Goal: Answer question/provide support: Share knowledge or assist other users

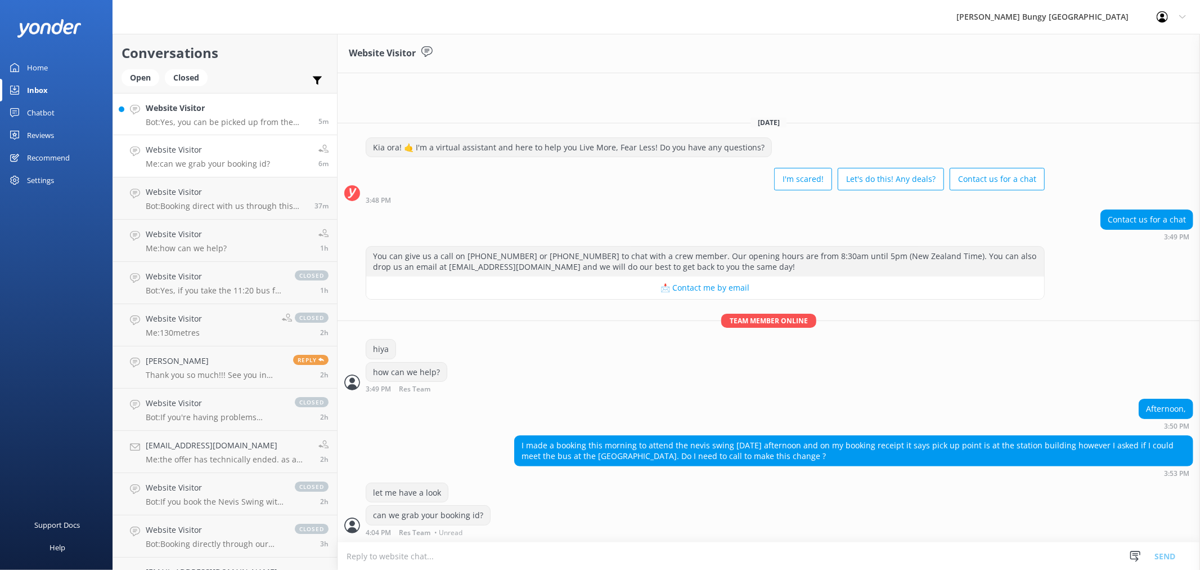
click at [167, 108] on h4 "Website Visitor" at bounding box center [228, 108] width 164 height 12
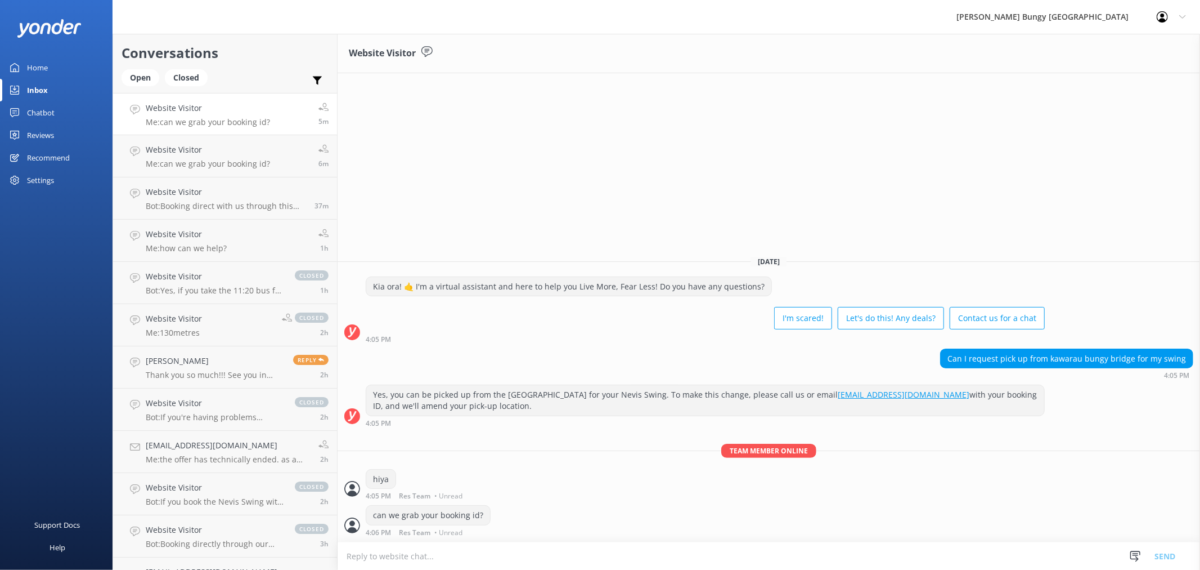
click at [66, 119] on link "Chatbot" at bounding box center [56, 112] width 113 height 23
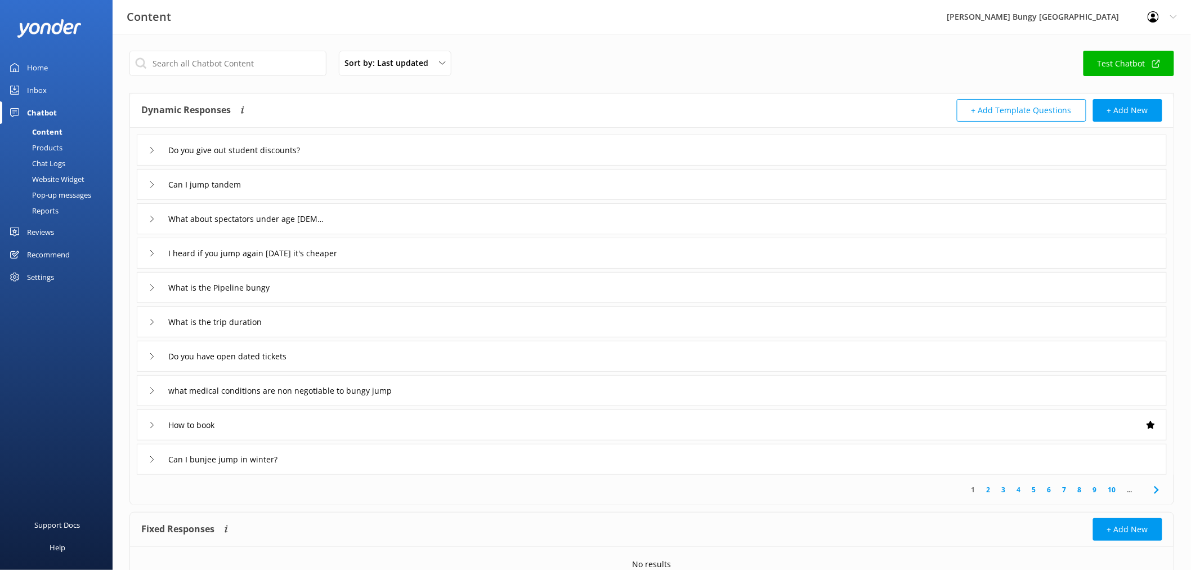
click at [70, 159] on link "Chat Logs" at bounding box center [60, 163] width 106 height 16
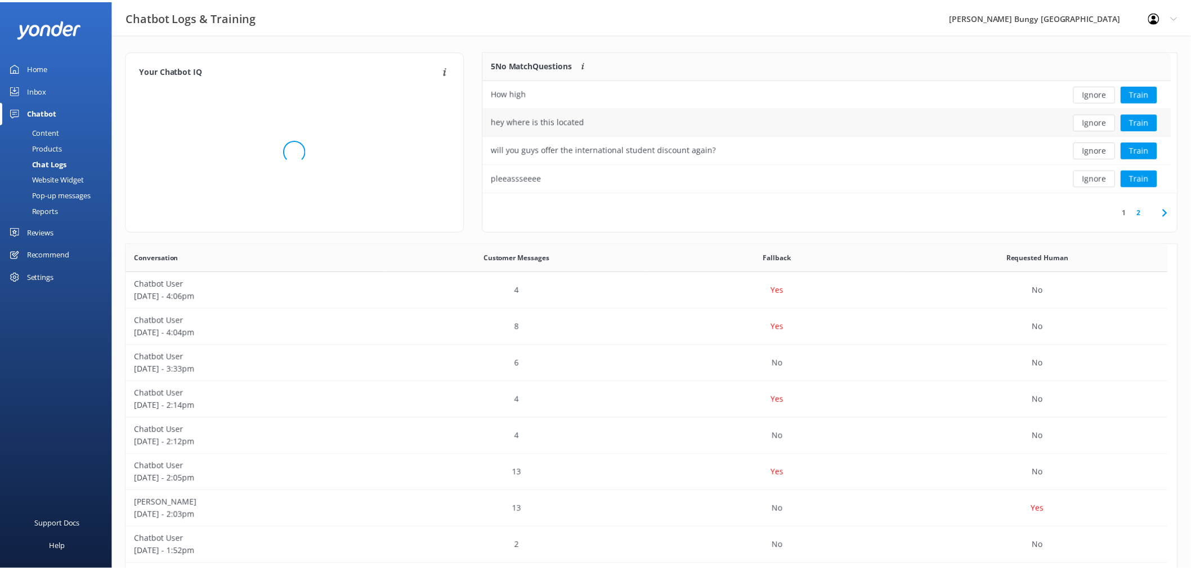
scroll to position [385, 1041]
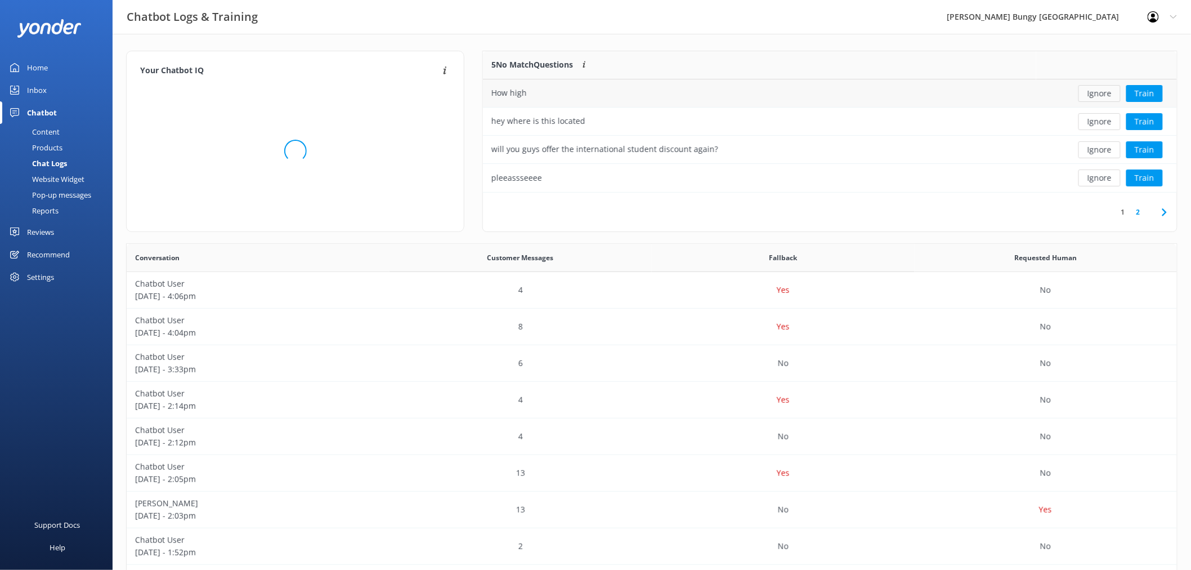
click at [1096, 94] on button "Ignore" at bounding box center [1099, 93] width 42 height 17
click at [1096, 92] on div "Loading.. Train" at bounding box center [1107, 93] width 124 height 17
click at [1096, 92] on button "Ignore" at bounding box center [1099, 93] width 42 height 17
click at [1099, 92] on button "Ignore" at bounding box center [1099, 93] width 42 height 17
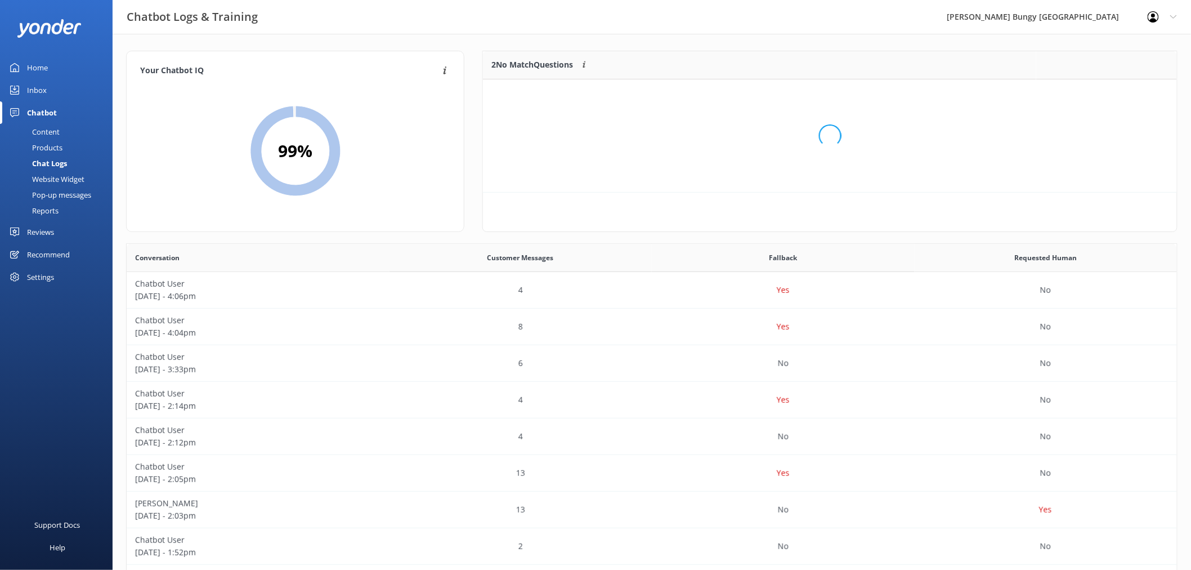
scroll to position [75, 684]
click at [1100, 92] on div "Loading.. Train" at bounding box center [1107, 93] width 124 height 17
click at [1100, 92] on div "Loading.." at bounding box center [829, 136] width 671 height 570
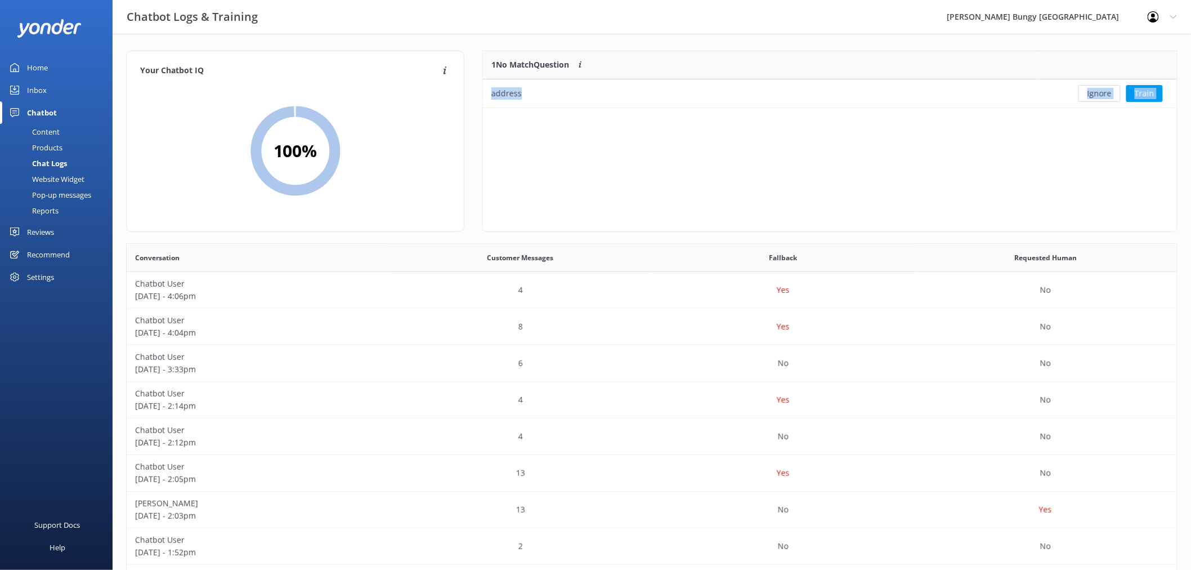
click at [1101, 92] on button "Ignore" at bounding box center [1099, 93] width 42 height 17
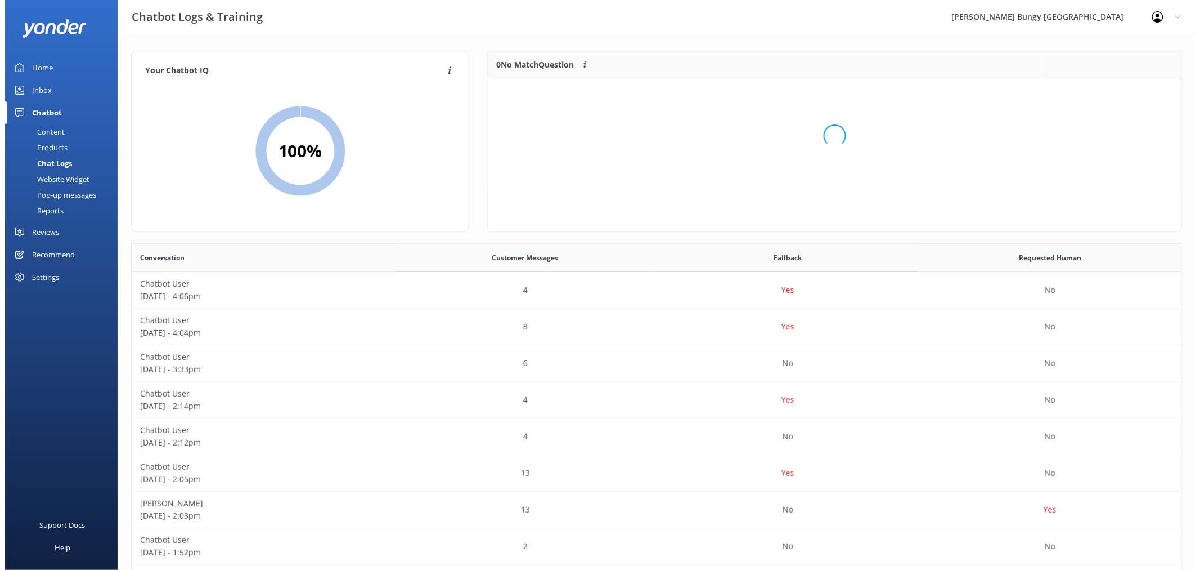
scroll to position [131, 684]
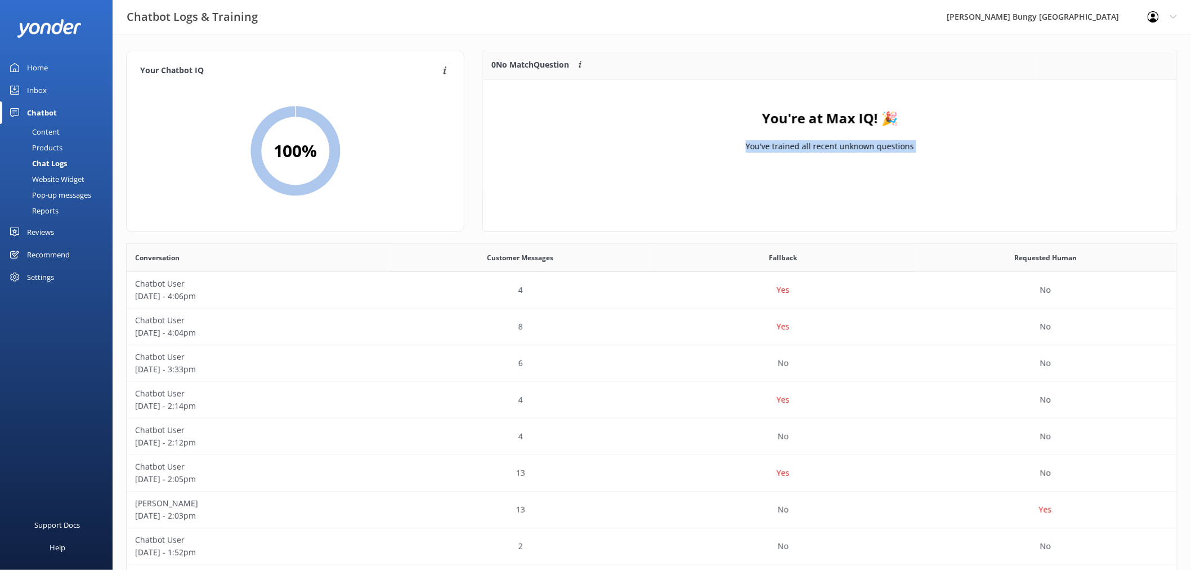
click at [1101, 92] on div "You're at Max IQ! 🎉 You've trained all recent unknown questions" at bounding box center [830, 135] width 694 height 113
click at [31, 91] on div "Inbox" at bounding box center [37, 90] width 20 height 23
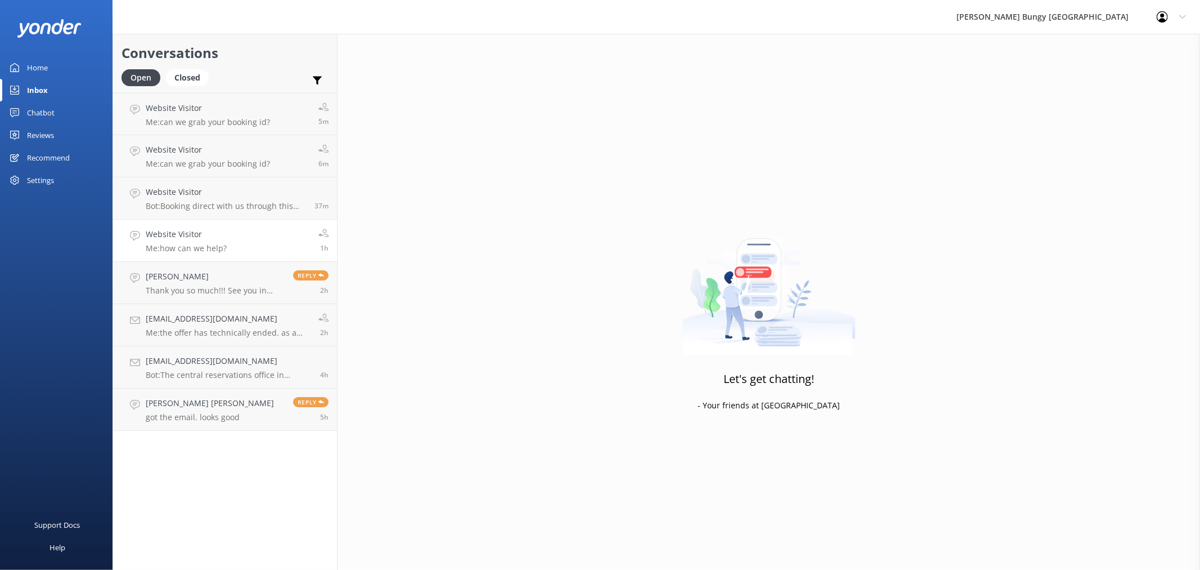
click at [261, 247] on link "Website Visitor Me: how can we help? 1h" at bounding box center [225, 240] width 224 height 42
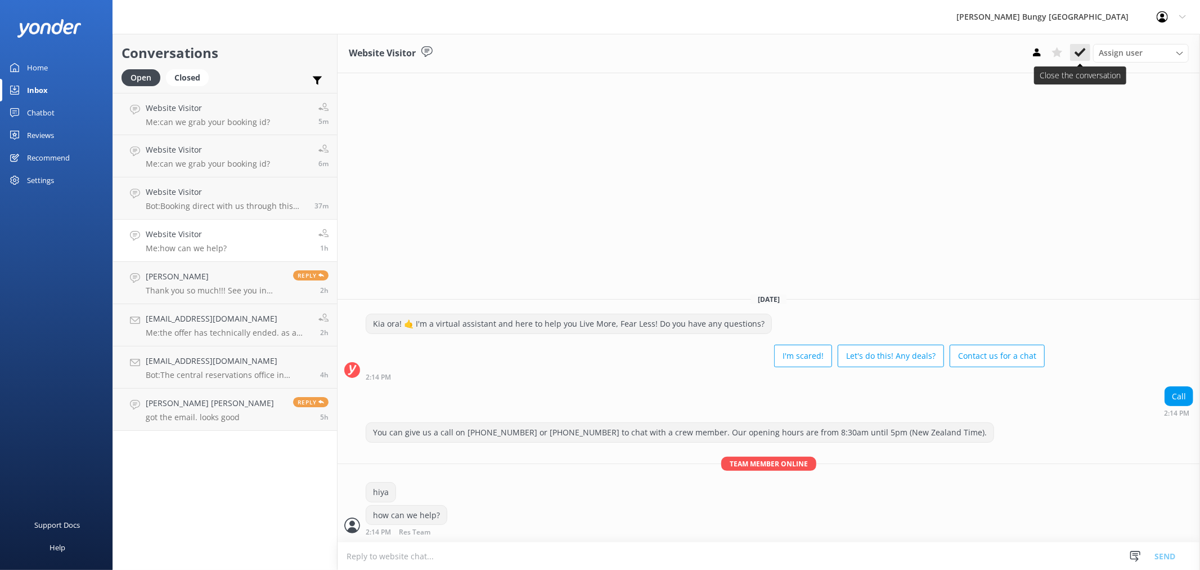
click at [1083, 53] on icon at bounding box center [1080, 52] width 11 height 11
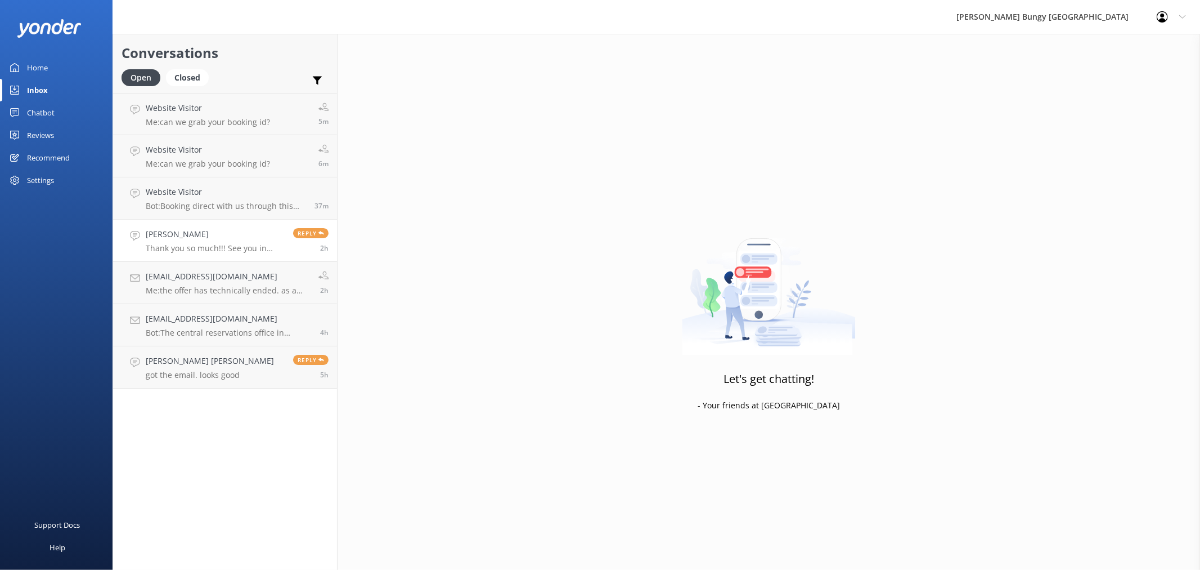
click at [222, 240] on h4 "[PERSON_NAME]" at bounding box center [215, 234] width 139 height 12
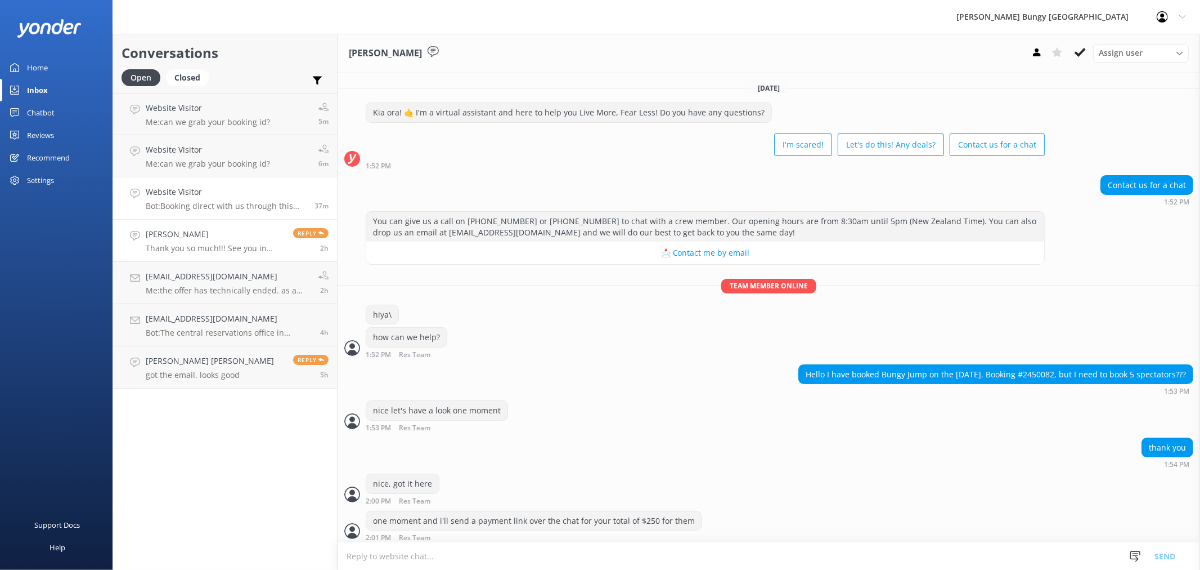
scroll to position [189, 0]
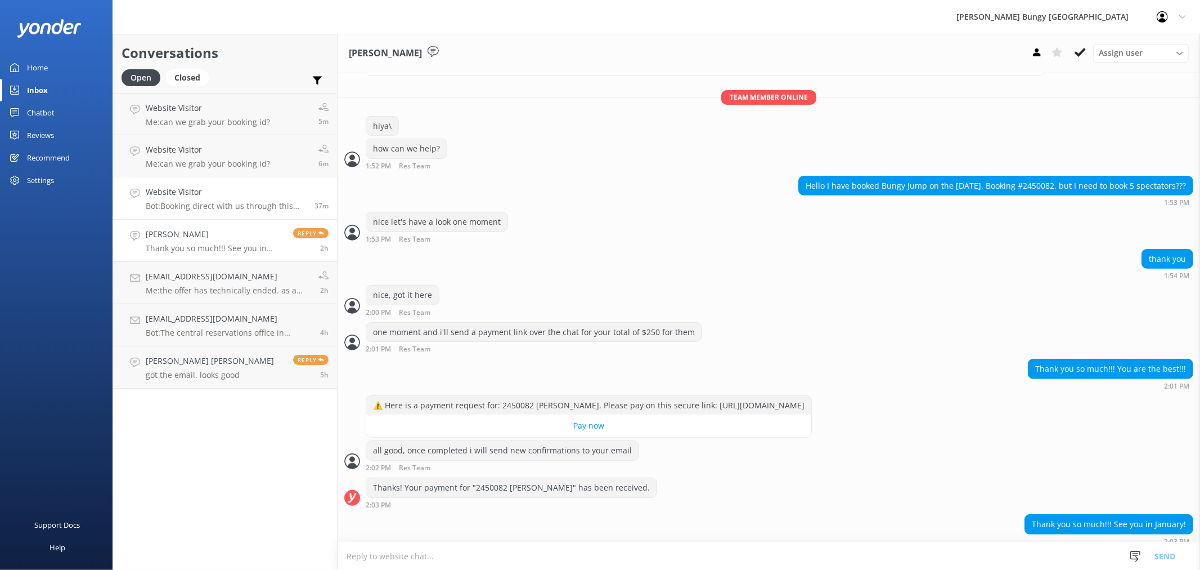
click at [217, 203] on p "Bot: Booking direct with us through this website always offers the best prices.…" at bounding box center [226, 206] width 160 height 10
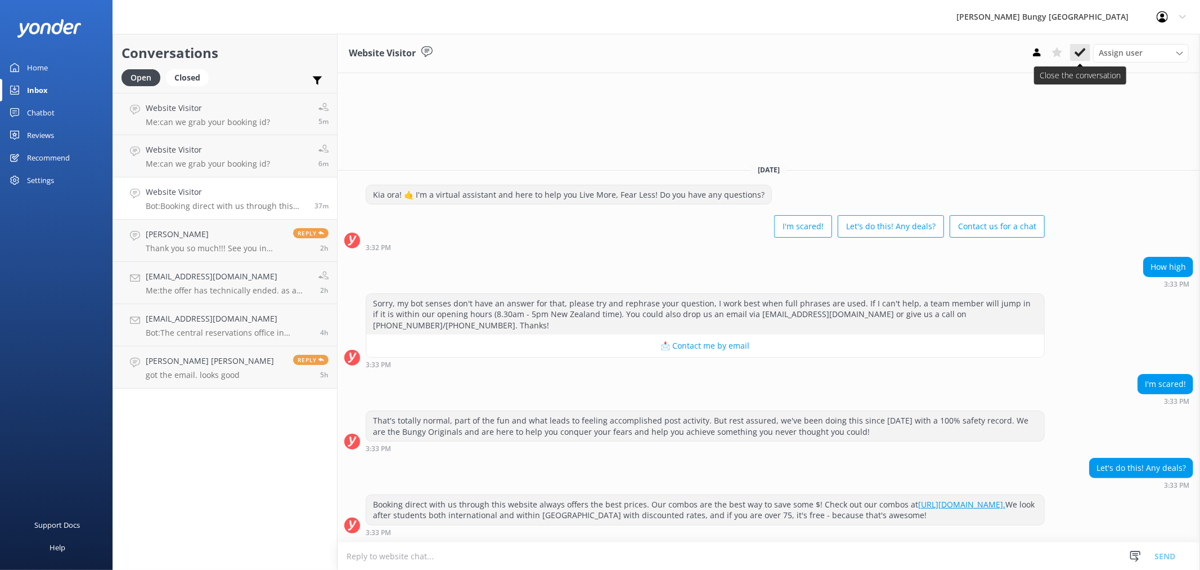
click at [1078, 54] on use at bounding box center [1080, 52] width 11 height 9
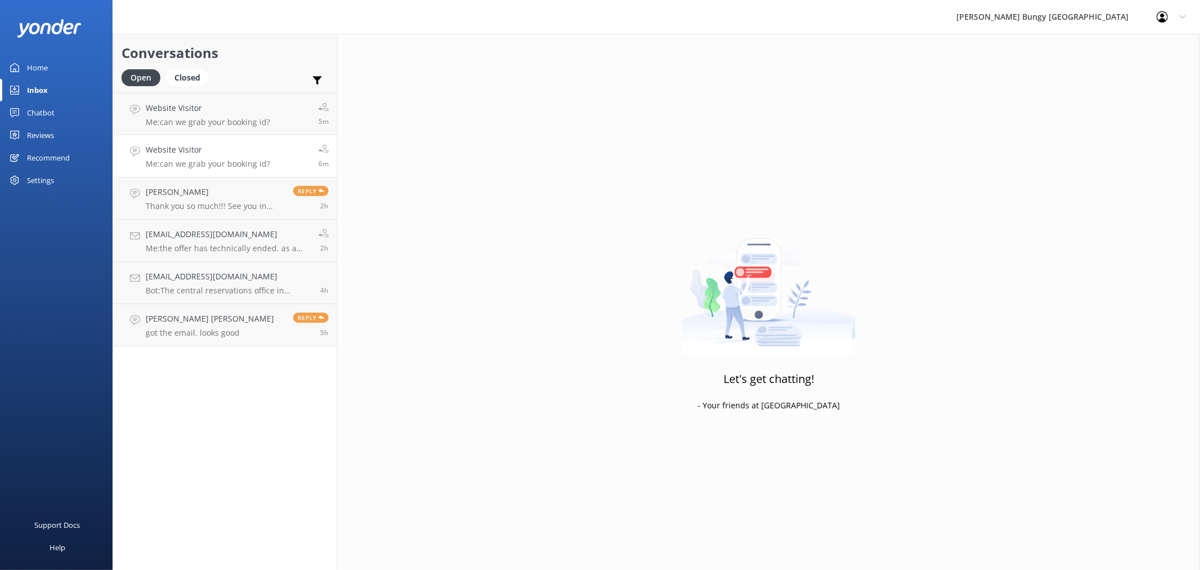
click at [232, 156] on div "Website Visitor Me: can we grab your booking id?" at bounding box center [208, 156] width 124 height 25
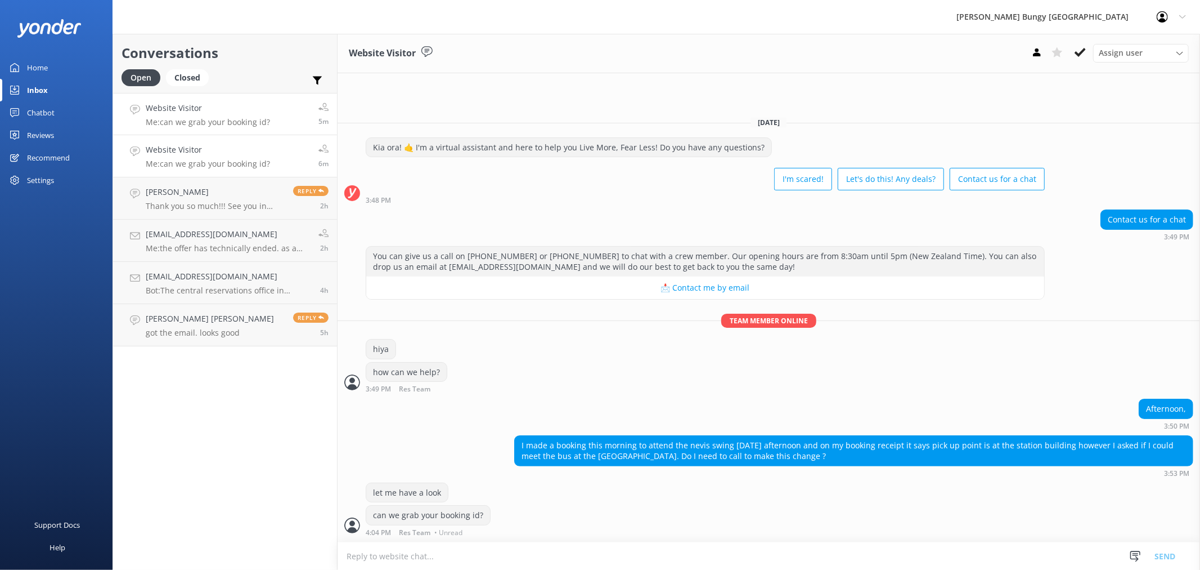
click at [271, 118] on link "Website Visitor Me: can we grab your booking id? 5m" at bounding box center [225, 114] width 224 height 42
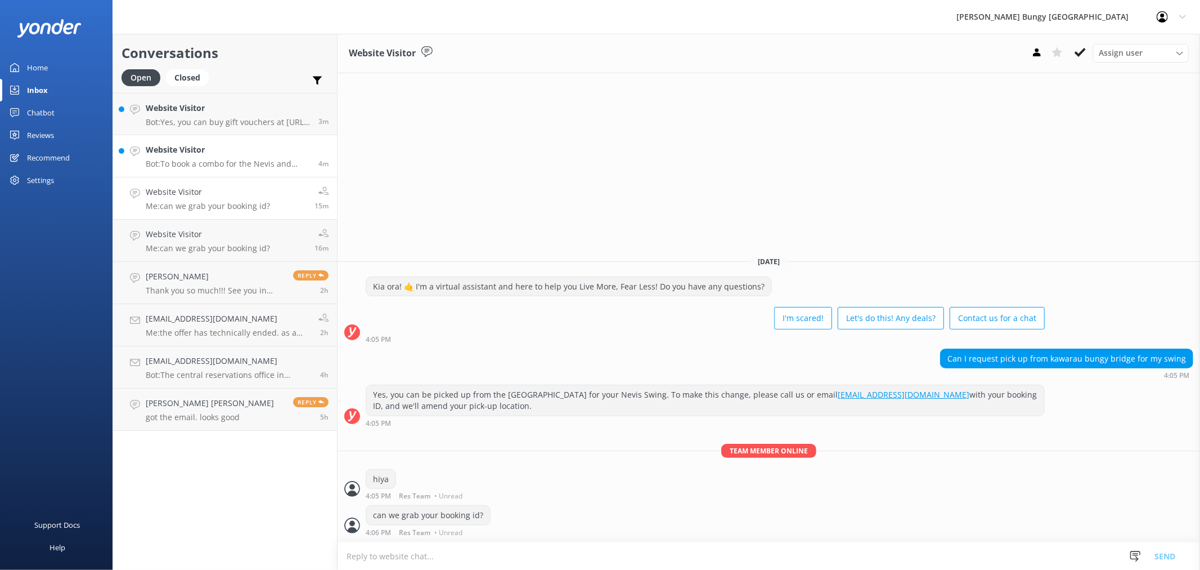
click at [272, 160] on p "Bot: To book a combo for the Nevis and Kawarau Bungy, please call us at [PHONE_…" at bounding box center [228, 164] width 164 height 10
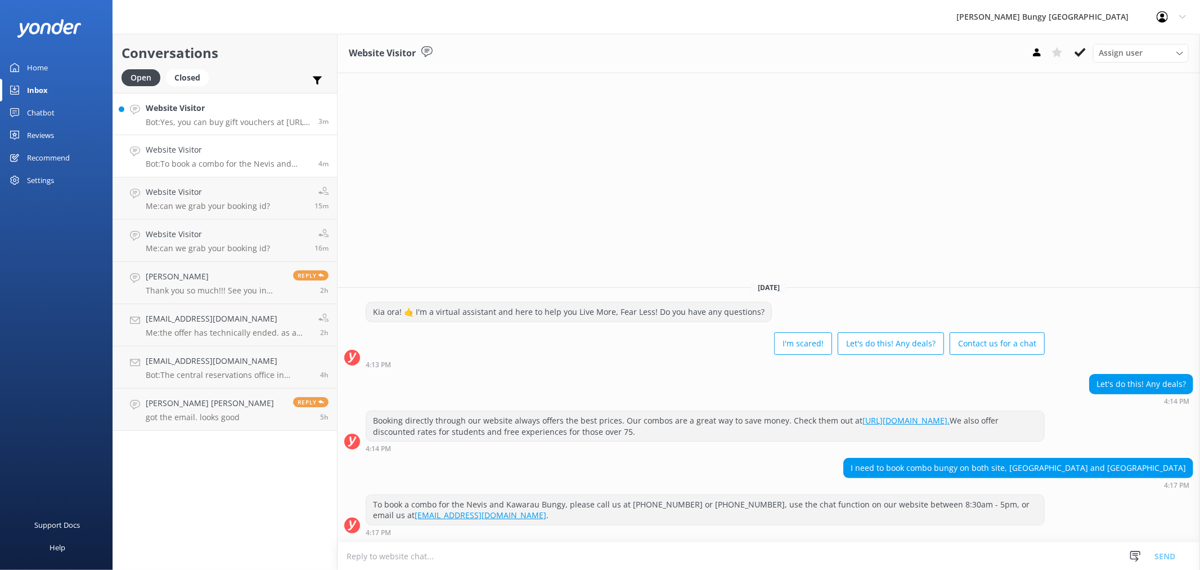
click at [283, 130] on link "Website Visitor Bot: Yes, you can buy gift vouchers at [URL][DOMAIN_NAME]. They…" at bounding box center [225, 114] width 224 height 42
